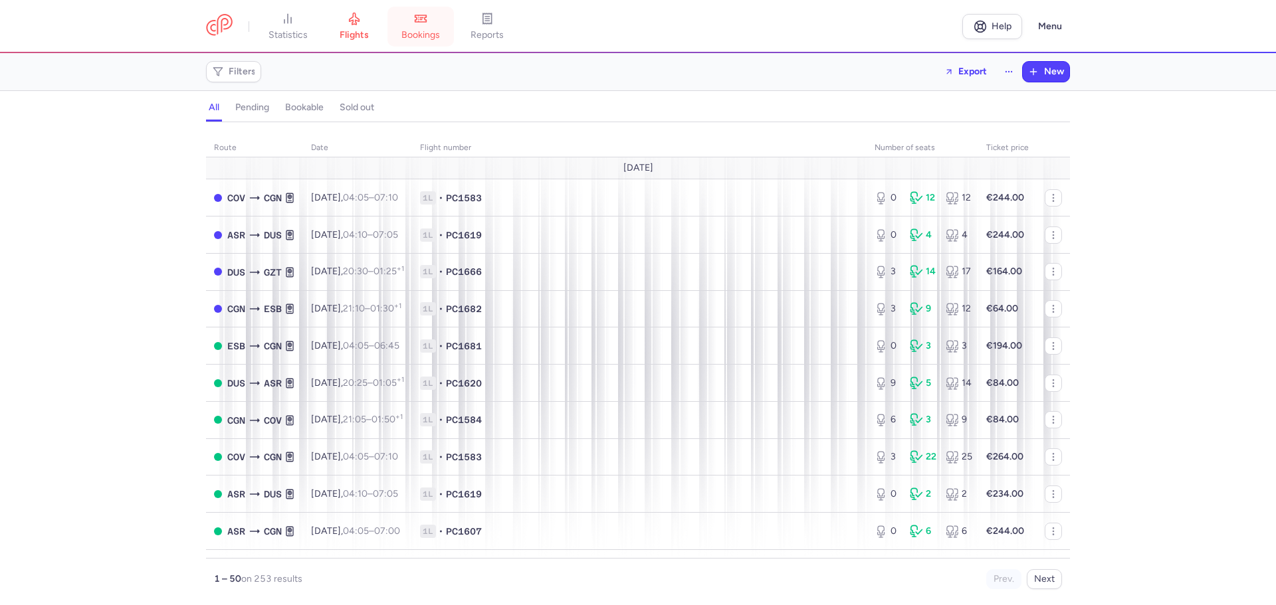
click at [416, 29] on span "bookings" at bounding box center [420, 35] width 39 height 12
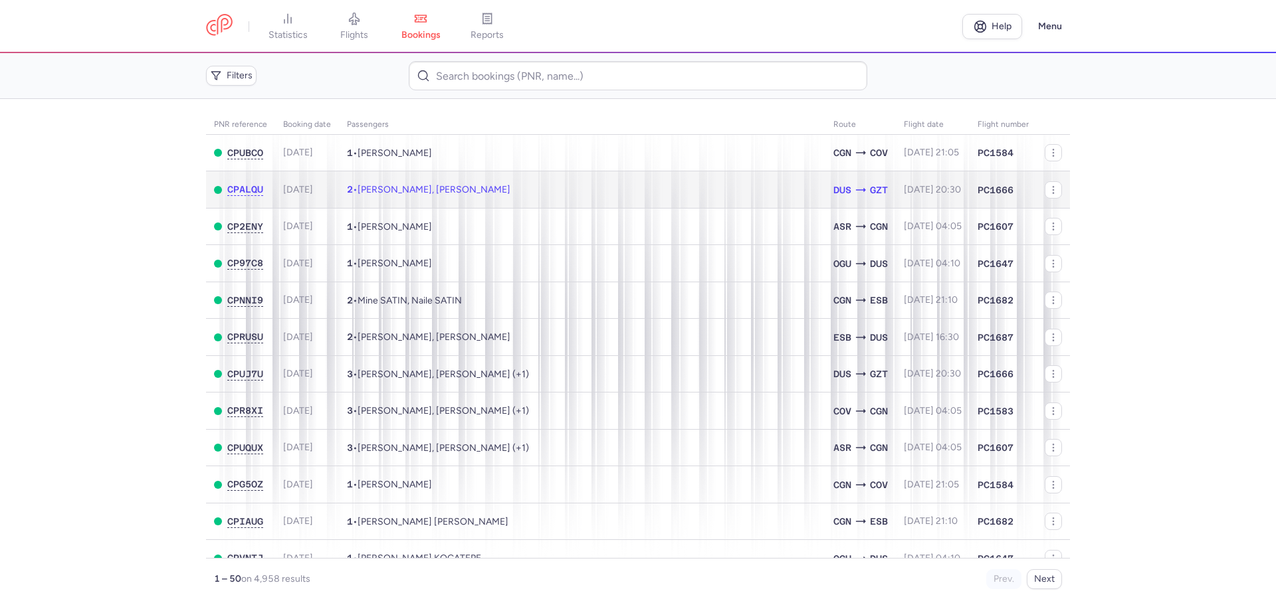
click at [486, 189] on span "[PERSON_NAME], [PERSON_NAME]" at bounding box center [433, 189] width 153 height 11
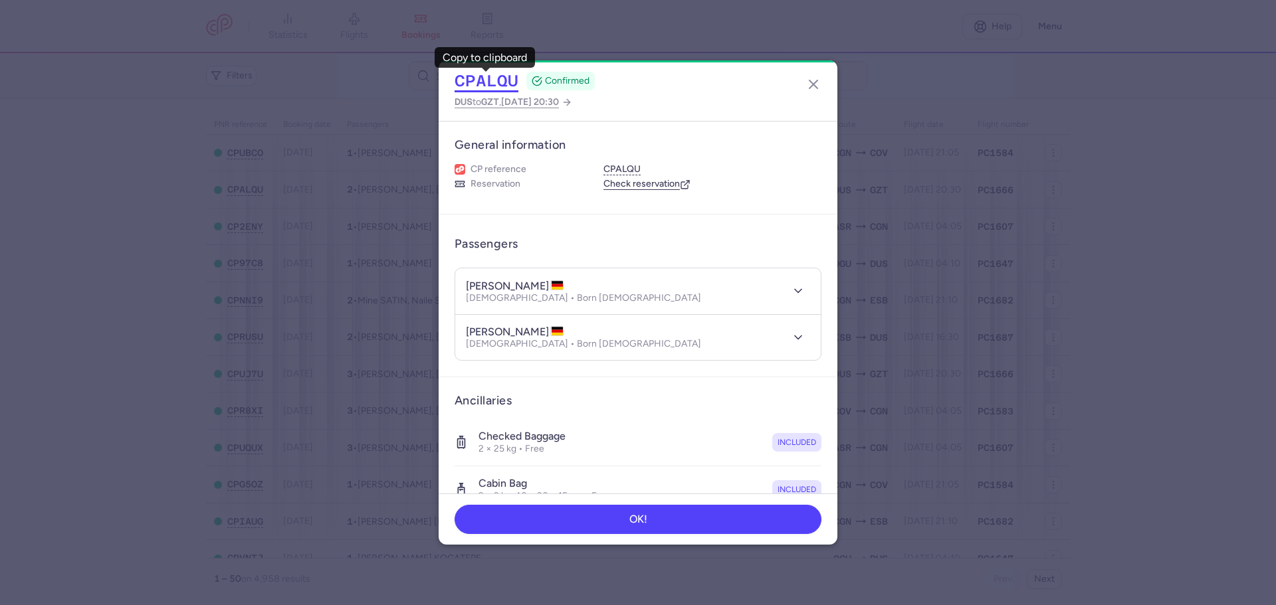
click at [498, 81] on button "CPALQU" at bounding box center [486, 81] width 64 height 20
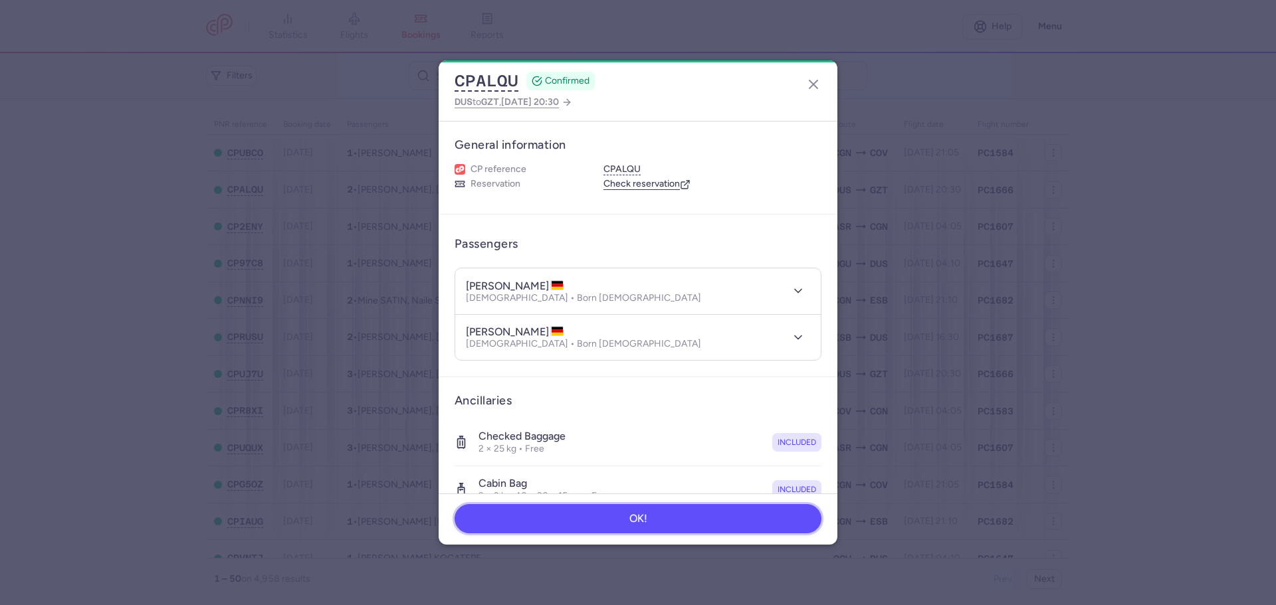
click at [632, 526] on button "OK!" at bounding box center [637, 518] width 367 height 29
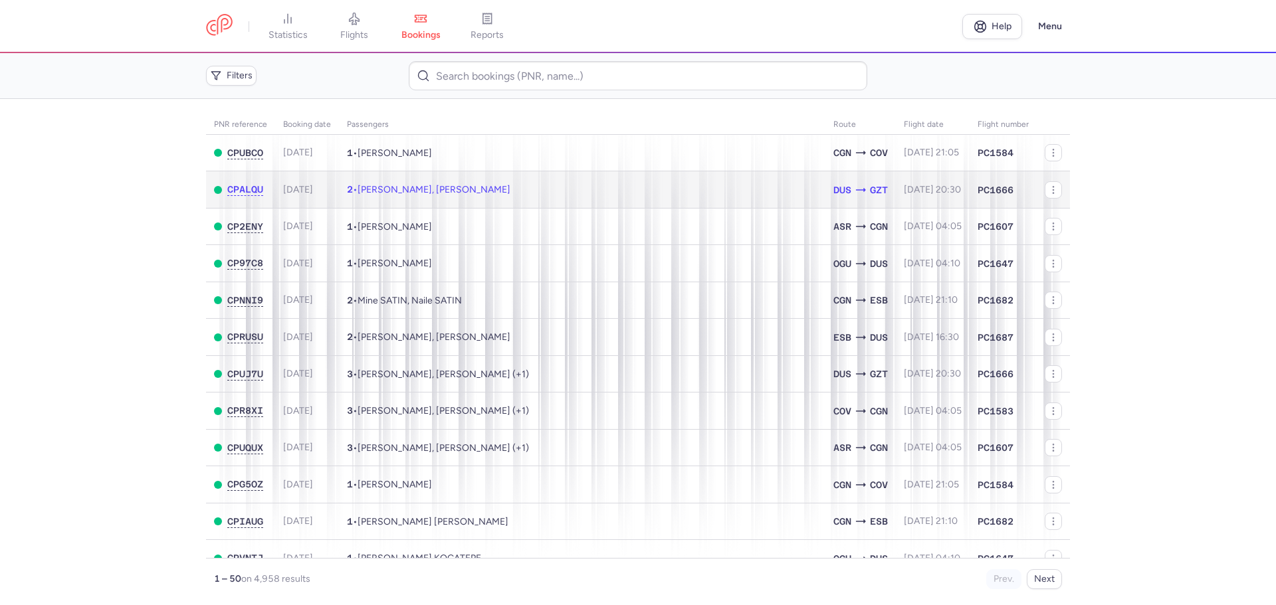
click at [419, 189] on span "[PERSON_NAME], [PERSON_NAME]" at bounding box center [433, 189] width 153 height 11
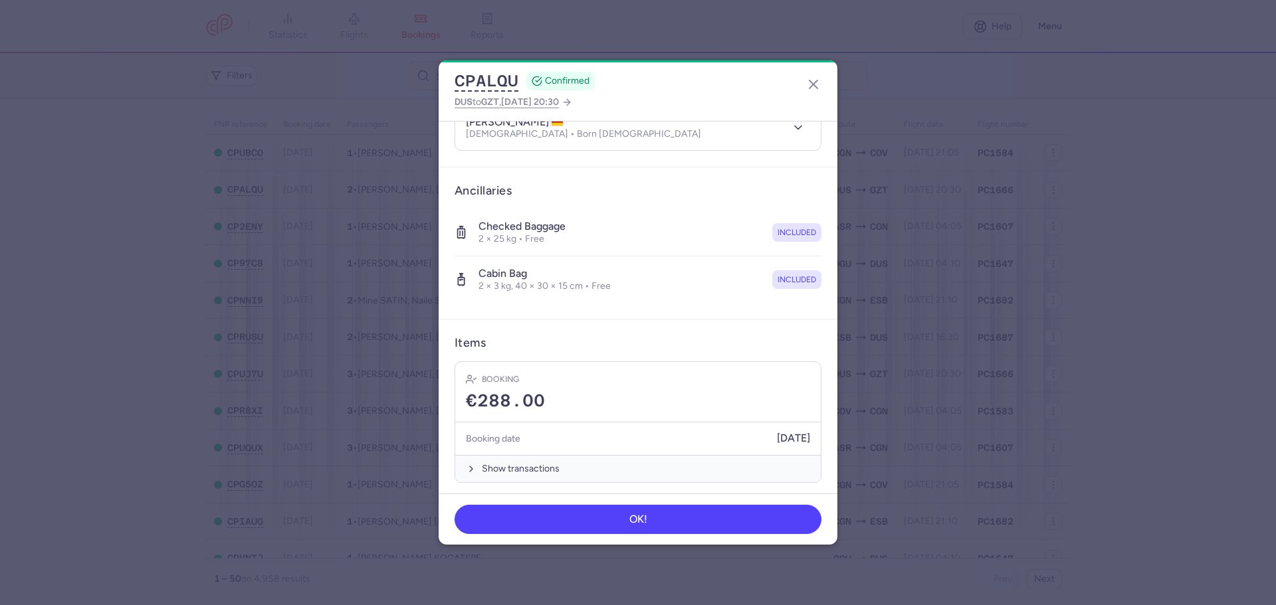
scroll to position [215, 0]
